Goal: Information Seeking & Learning: Understand process/instructions

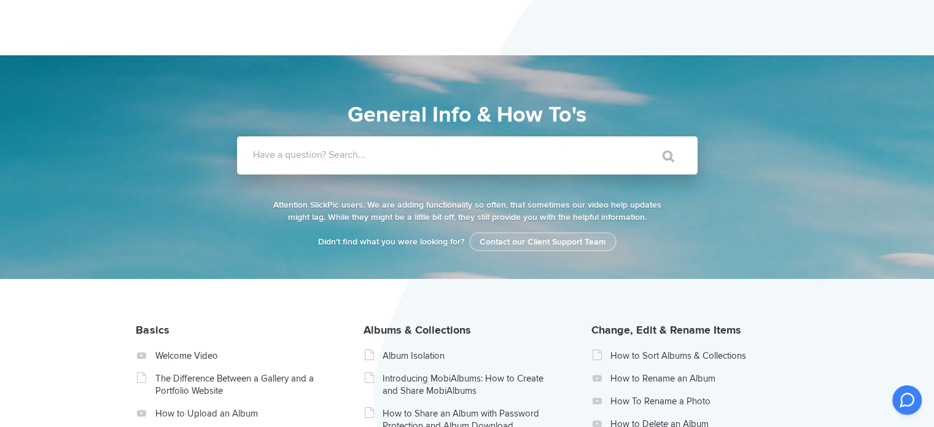
click at [348, 154] on label "Have a question? Search..." at bounding box center [483, 155] width 461 height 12
click at [348, 154] on input "Have a question? Search..." at bounding box center [442, 155] width 410 height 38
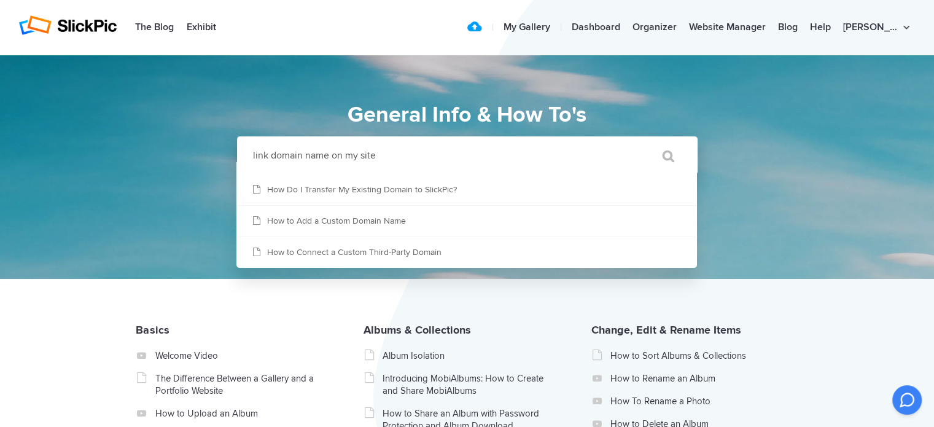
type input "link domain name on my site"
click at [637, 141] on input "" at bounding box center [663, 155] width 52 height 29
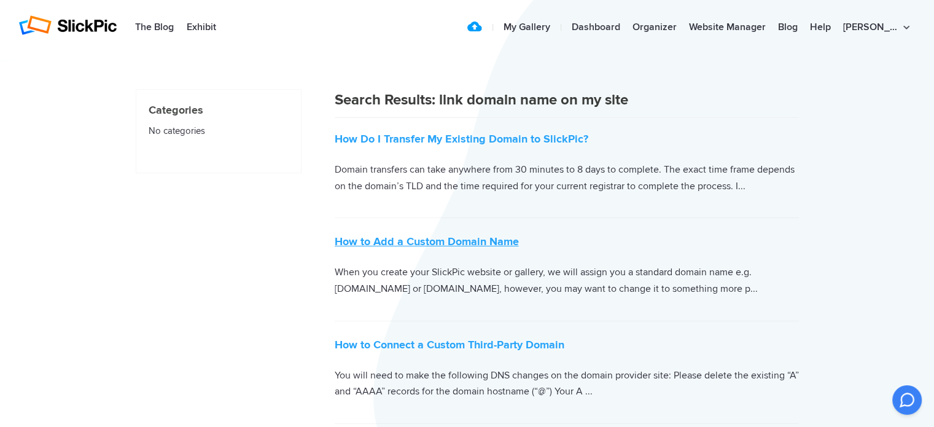
click at [465, 243] on link "How to Add a Custom Domain Name" at bounding box center [427, 242] width 184 height 14
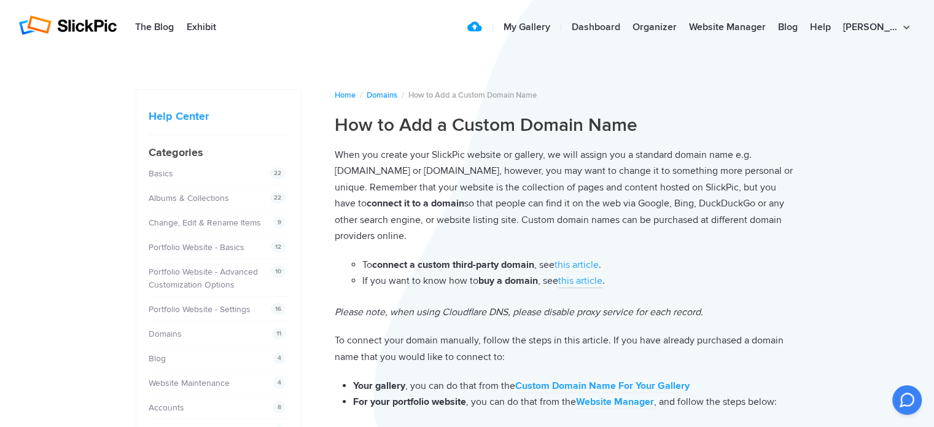
click at [592, 281] on link "this article" at bounding box center [580, 282] width 44 height 14
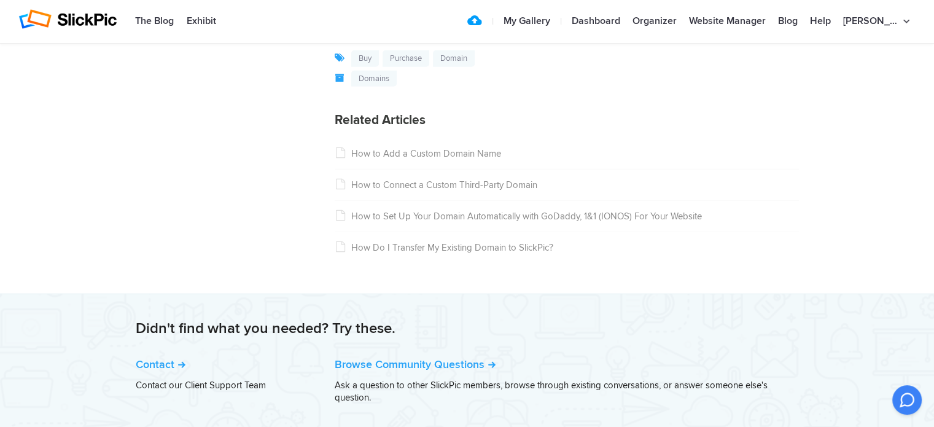
scroll to position [3256, 0]
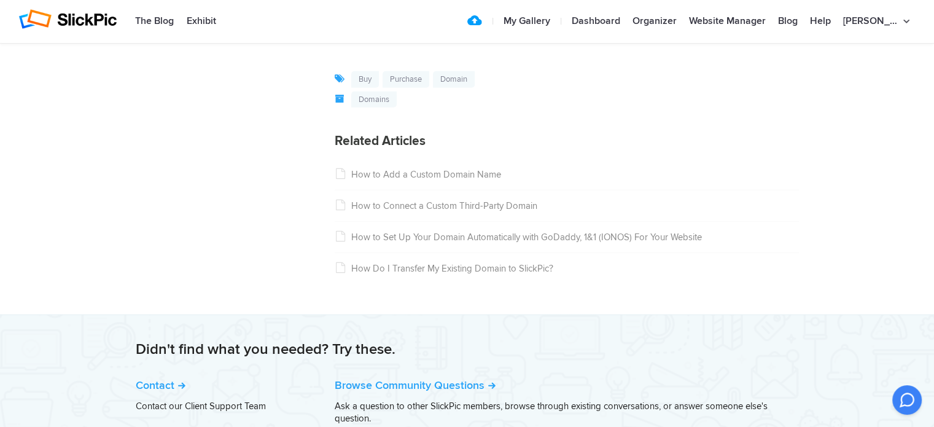
click at [451, 180] on link "How to Add a Custom Domain Name" at bounding box center [418, 174] width 166 height 11
click at [442, 180] on link "How to Add a Custom Domain Name" at bounding box center [418, 174] width 166 height 11
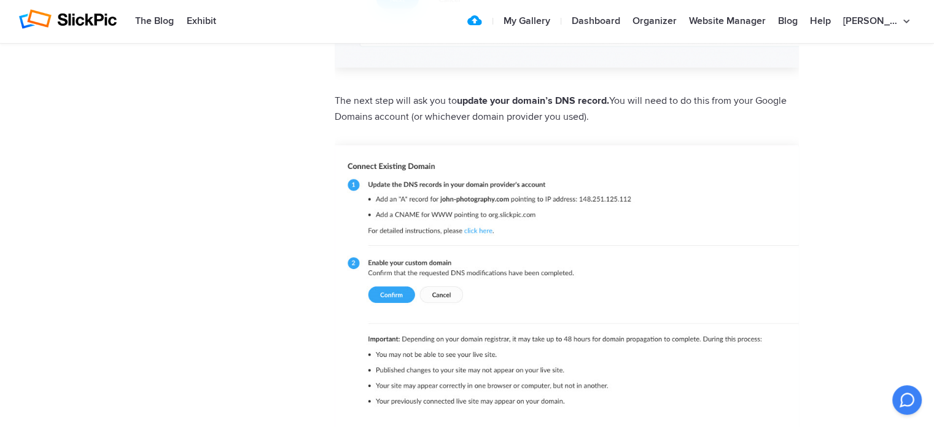
scroll to position [983, 0]
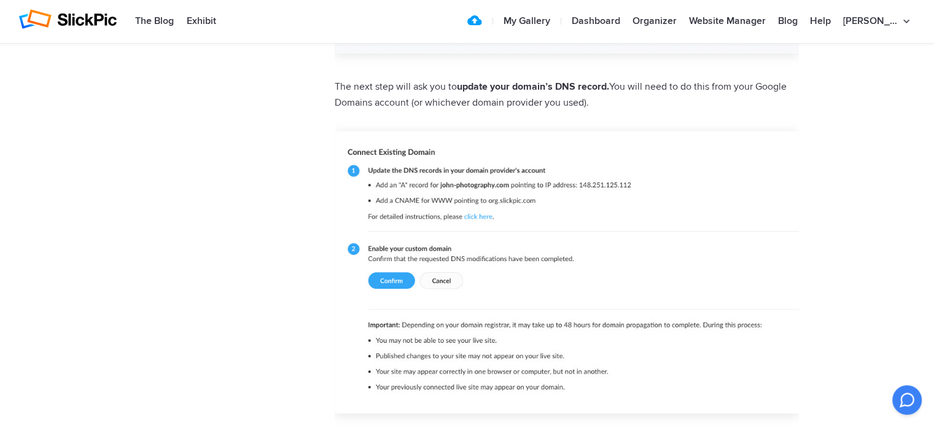
click at [473, 216] on img at bounding box center [567, 272] width 464 height 283
click at [485, 218] on img at bounding box center [567, 272] width 464 height 283
